Goal: Subscribe to service/newsletter: Subscribe to service/newsletter

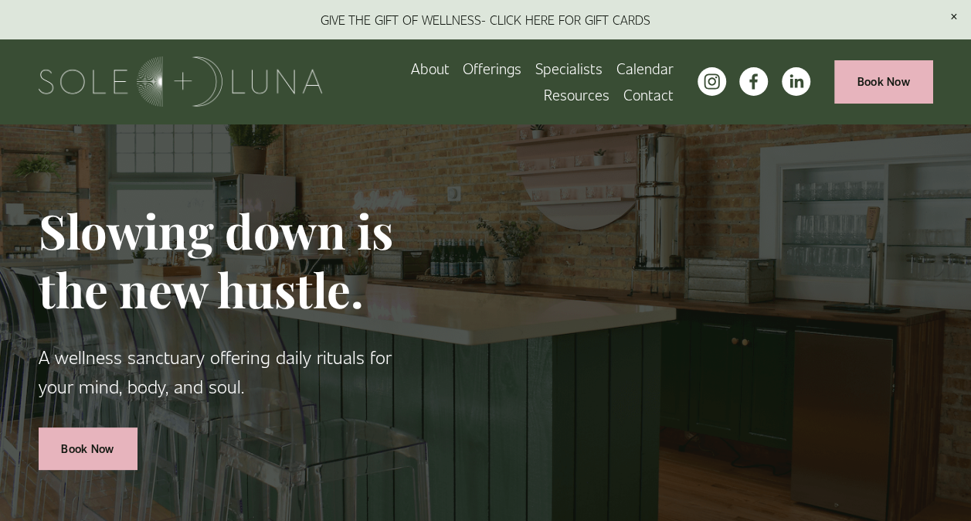
click at [0, 0] on span "Wellness Experiences" at bounding box center [0, 0] width 0 height 0
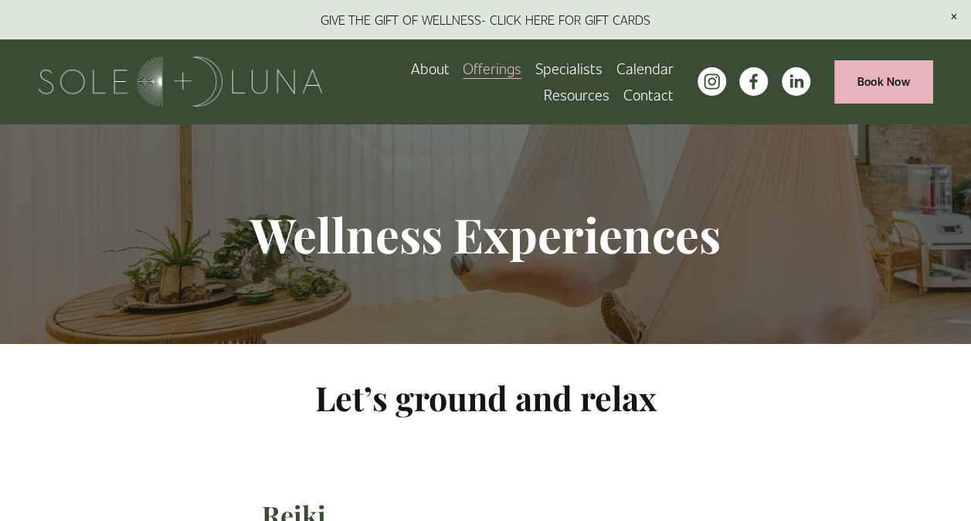
click at [0, 0] on span "Charm School!" at bounding box center [0, 0] width 0 height 0
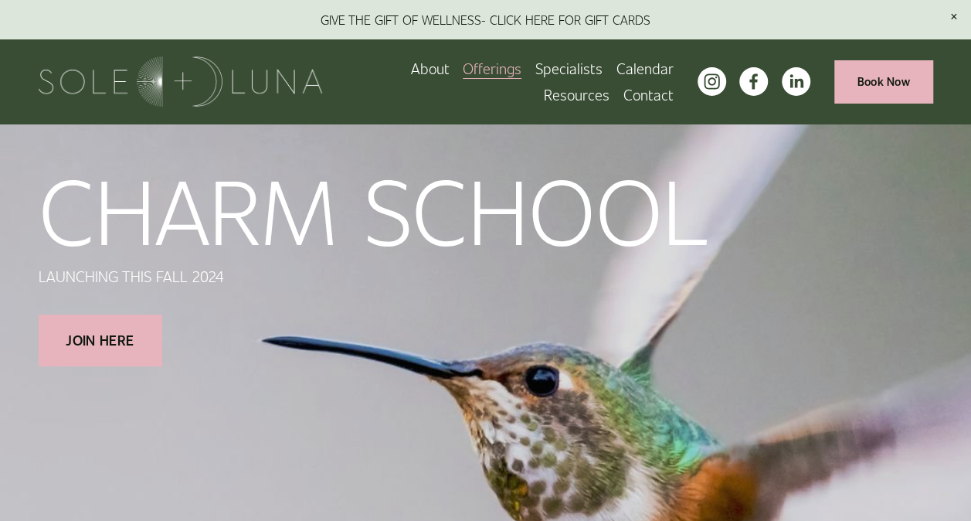
click at [0, 0] on span "Rituals" at bounding box center [0, 0] width 0 height 0
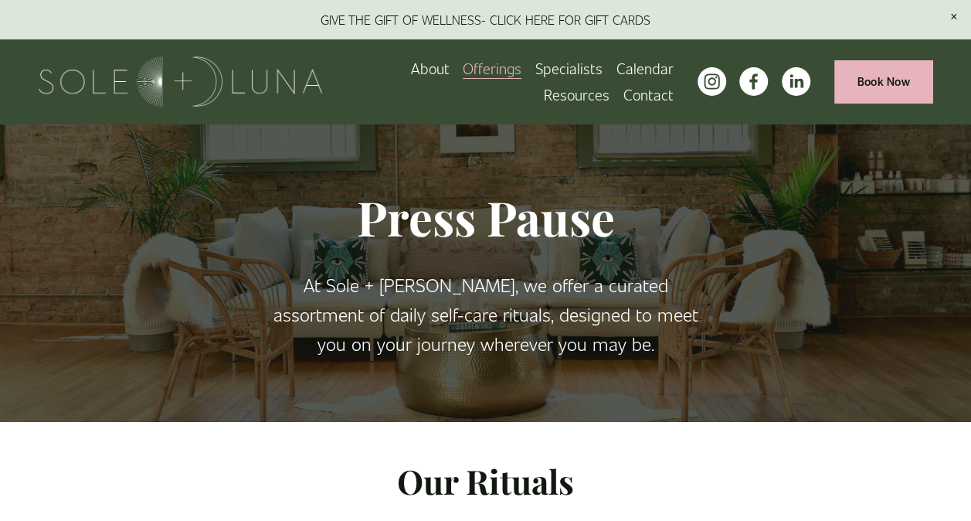
click at [0, 0] on span "Wellness Experiences" at bounding box center [0, 0] width 0 height 0
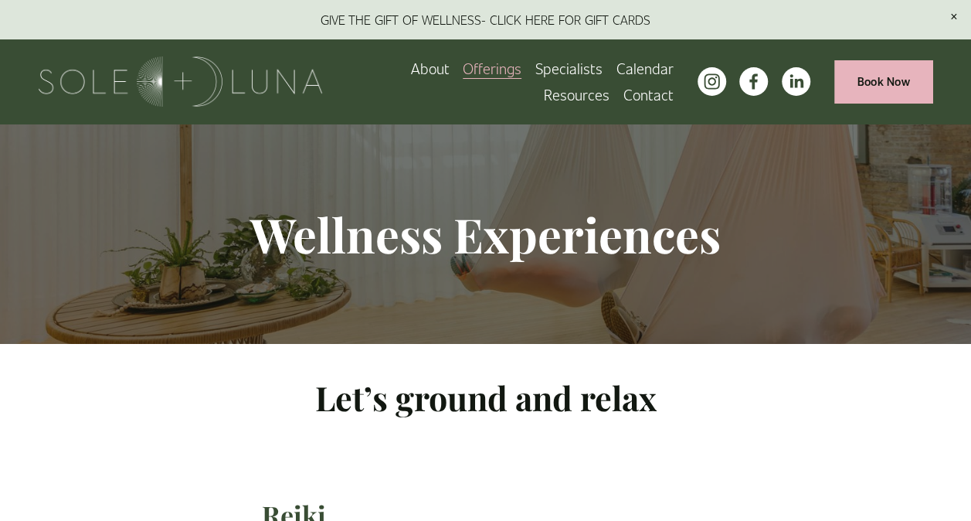
click at [0, 0] on span "Join our Wellness Newsletter" at bounding box center [0, 0] width 0 height 0
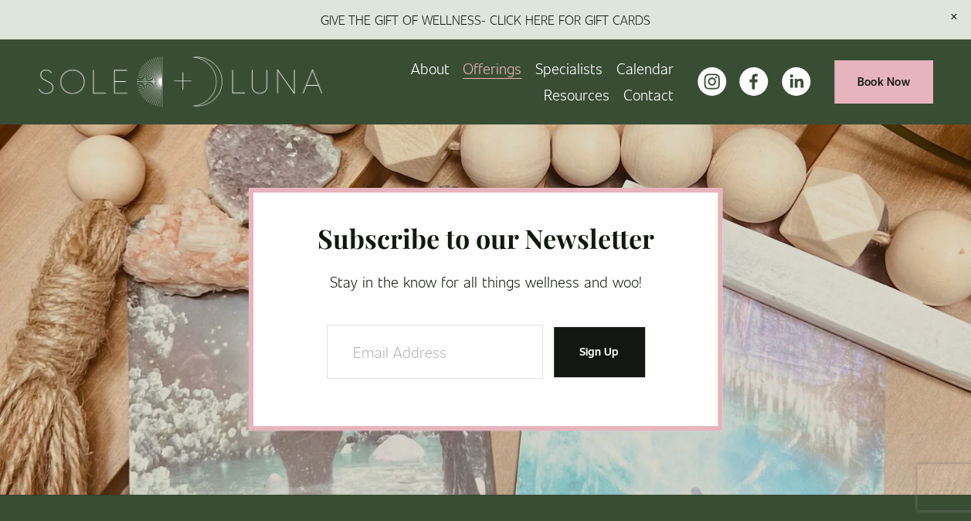
click at [418, 361] on input "Email Address" at bounding box center [435, 352] width 216 height 55
type input "jotagliamonte@yahoo.com"
click at [590, 363] on button "Sign Up" at bounding box center [599, 351] width 90 height 49
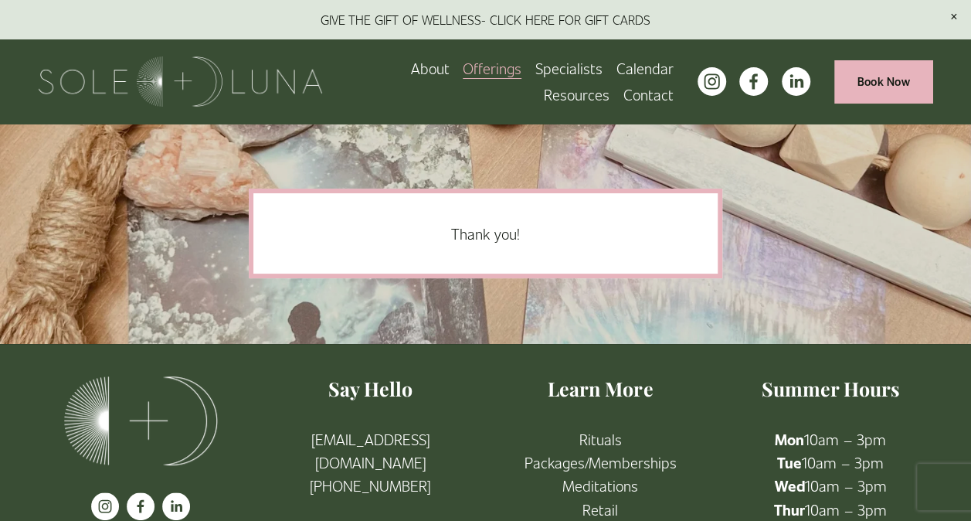
click at [0, 0] on span "Wellness Experiences" at bounding box center [0, 0] width 0 height 0
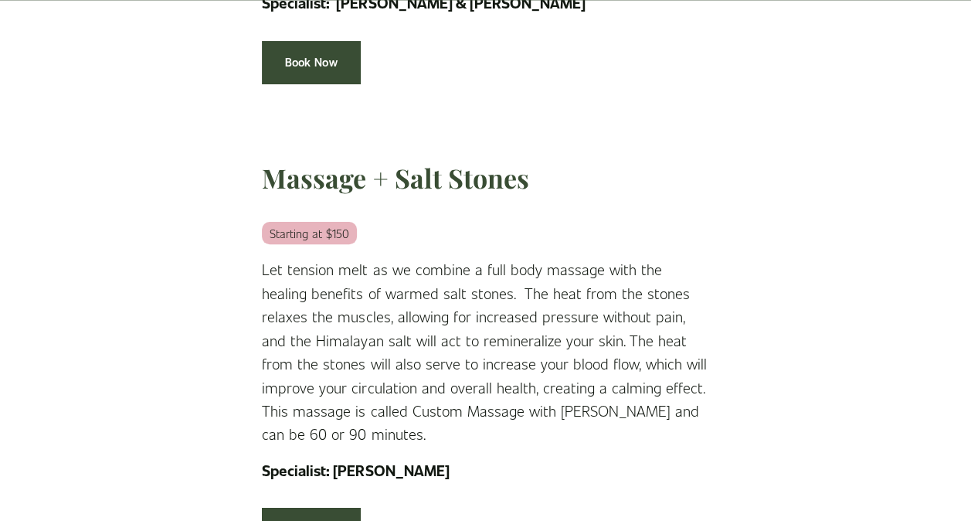
scroll to position [3084, 0]
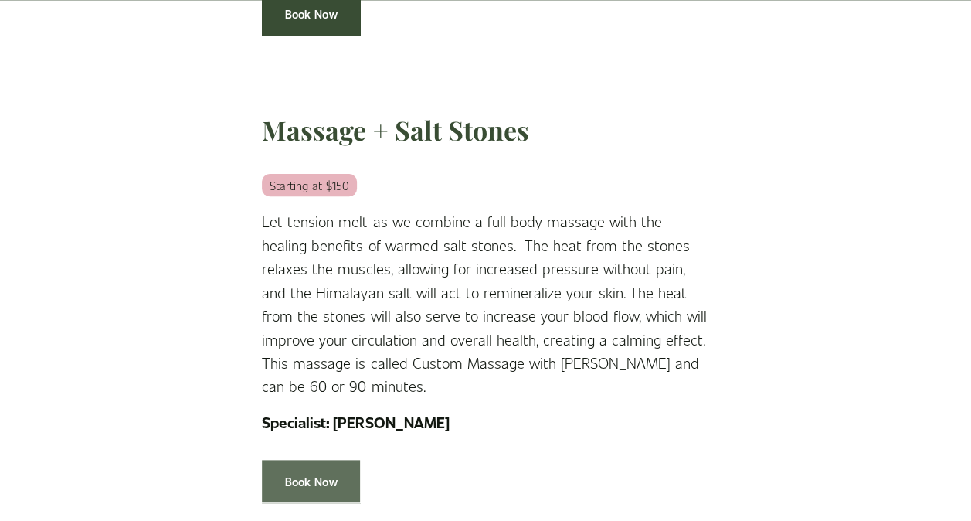
click at [326, 460] on link "Book Now" at bounding box center [310, 481] width 97 height 43
